Goal: Information Seeking & Learning: Understand process/instructions

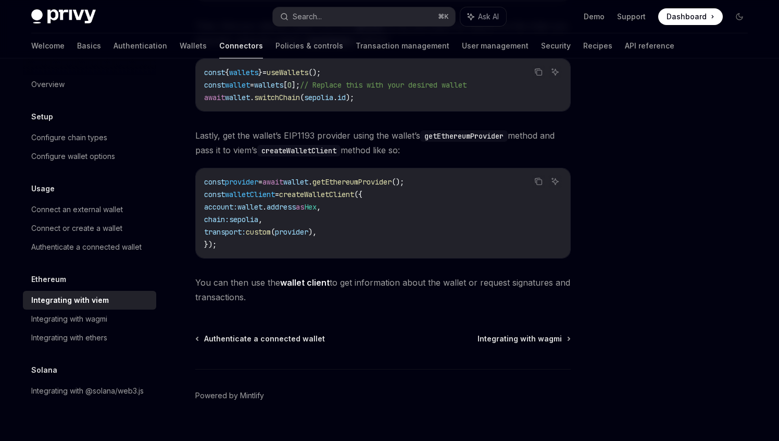
scroll to position [294, 0]
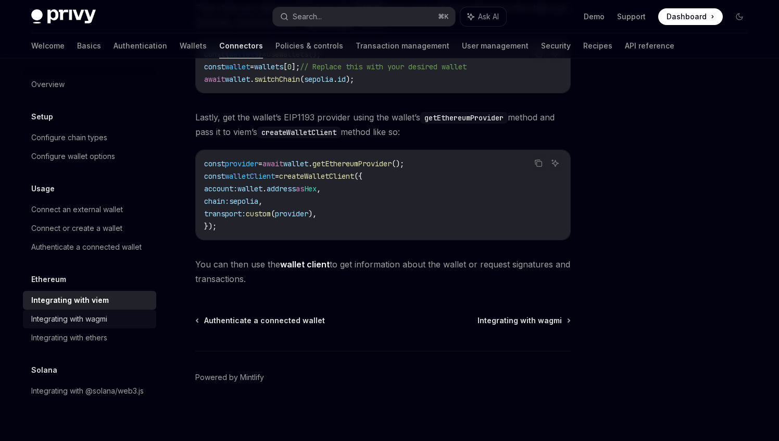
click at [119, 314] on div "Integrating with wagmi" at bounding box center [90, 319] width 119 height 13
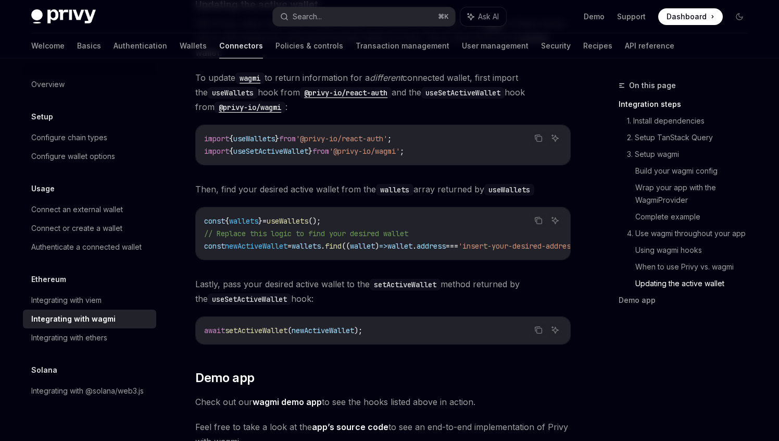
scroll to position [2846, 0]
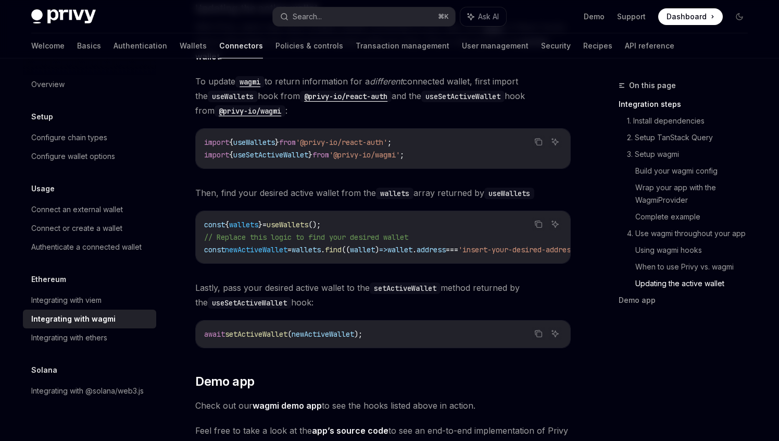
type textarea "*"
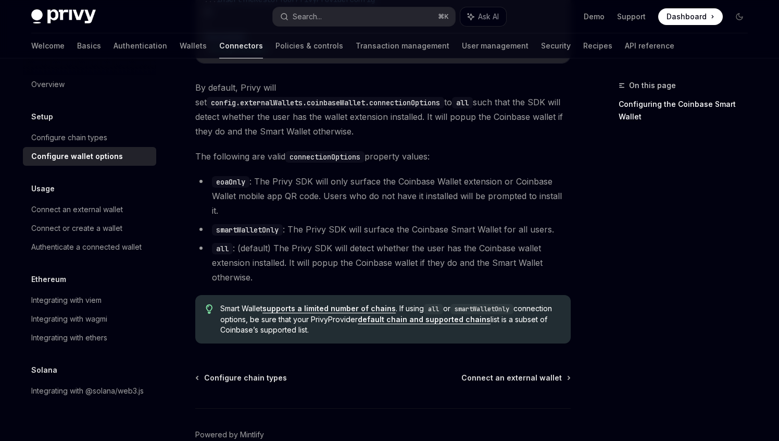
scroll to position [1512, 0]
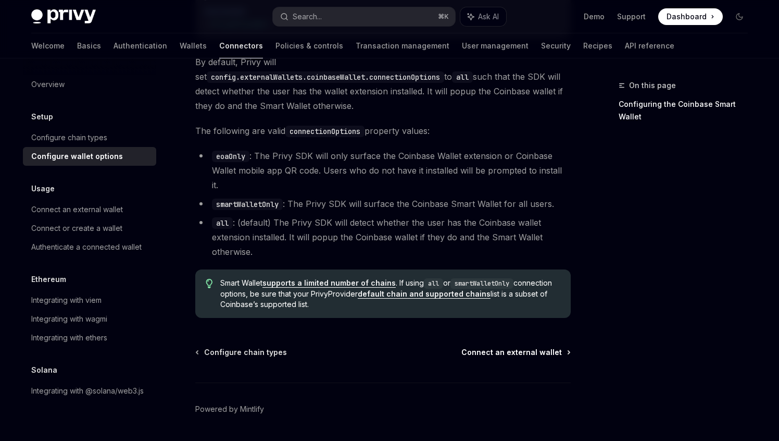
click at [518, 347] on span "Connect an external wallet" at bounding box center [512, 352] width 101 height 10
type textarea "*"
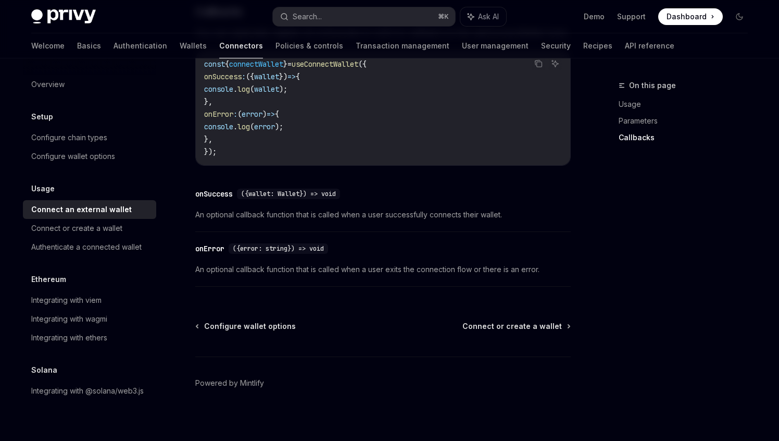
scroll to position [701, 0]
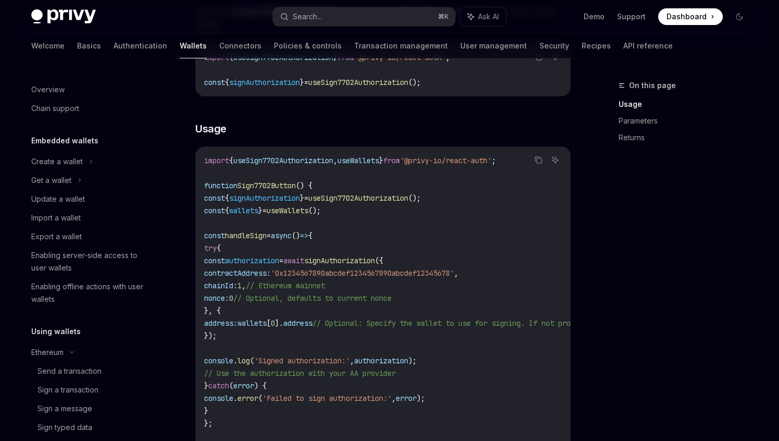
scroll to position [215, 0]
